Goal: Complete application form: Complete application form

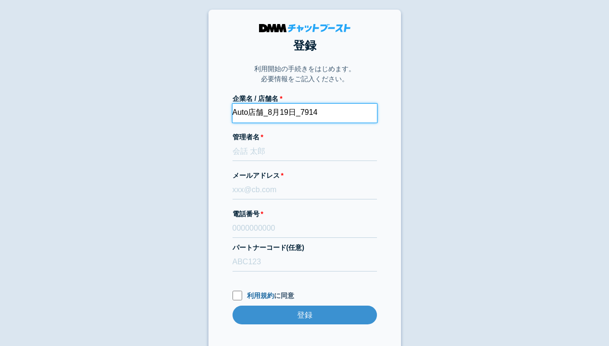
type input "Auto店舗_8月19日_7914"
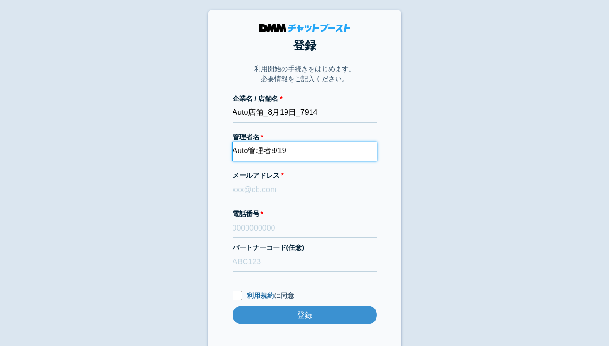
type input "Auto管理者8/19"
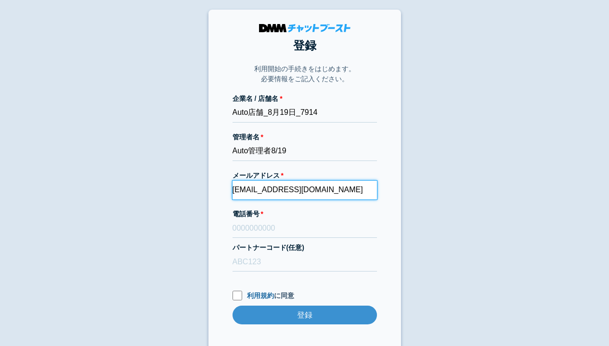
type input "[EMAIL_ADDRESS][DOMAIN_NAME]"
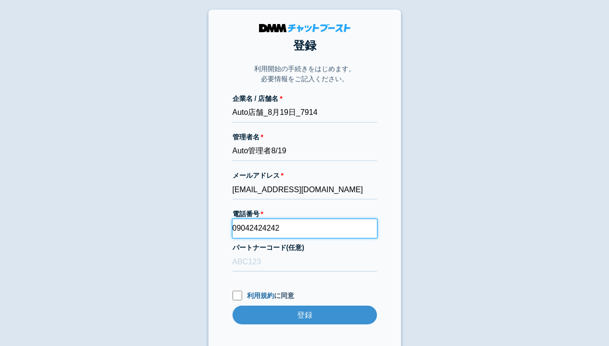
type input "09042424242"
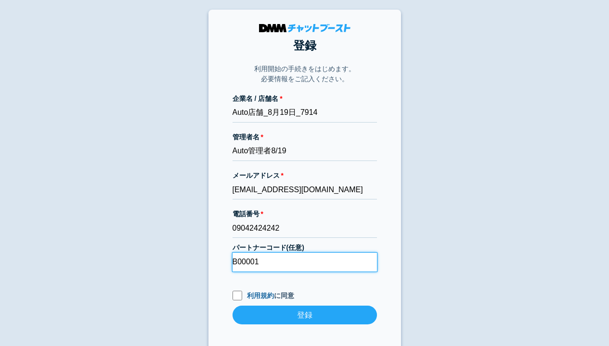
type input "B00001"
click at [237, 295] on input "利用規約 に同意" at bounding box center [237, 296] width 10 height 10
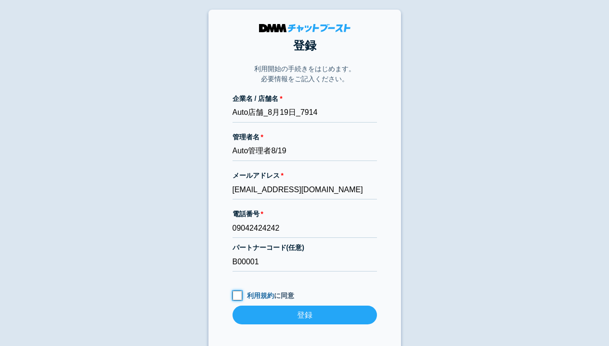
checkbox input "true"
click at [304, 315] on input "登録" at bounding box center [304, 315] width 144 height 19
